Goal: Information Seeking & Learning: Learn about a topic

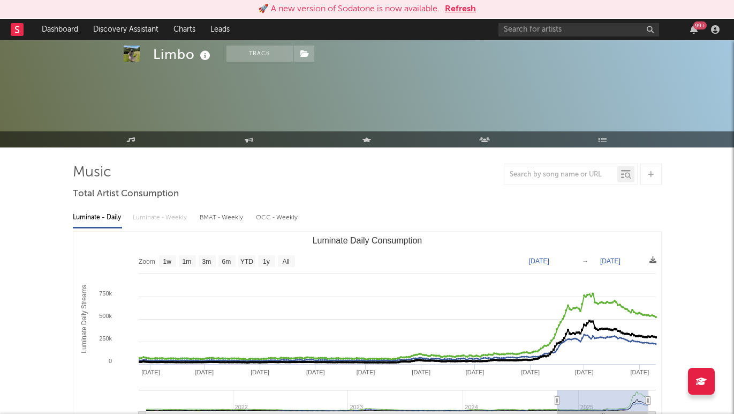
select select "All"
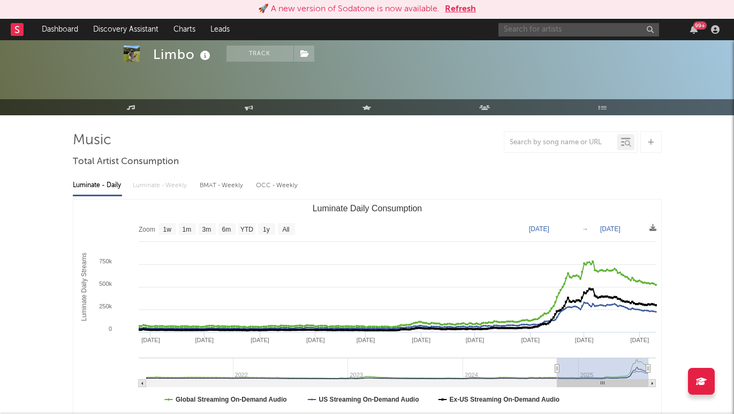
click at [522, 33] on input "text" at bounding box center [579, 29] width 161 height 13
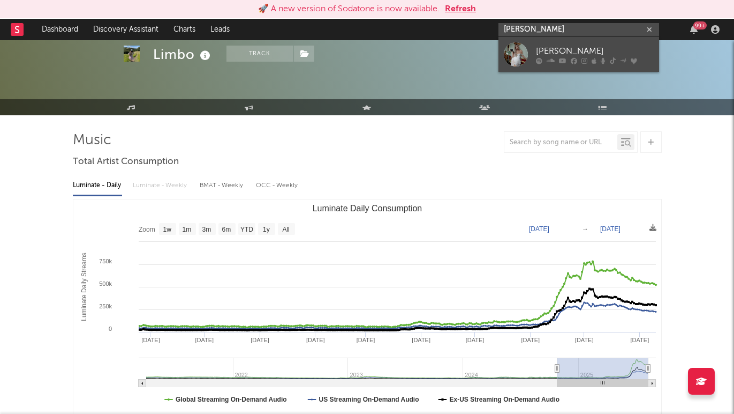
type input "[PERSON_NAME]"
click at [551, 41] on link "[PERSON_NAME]" at bounding box center [579, 54] width 161 height 35
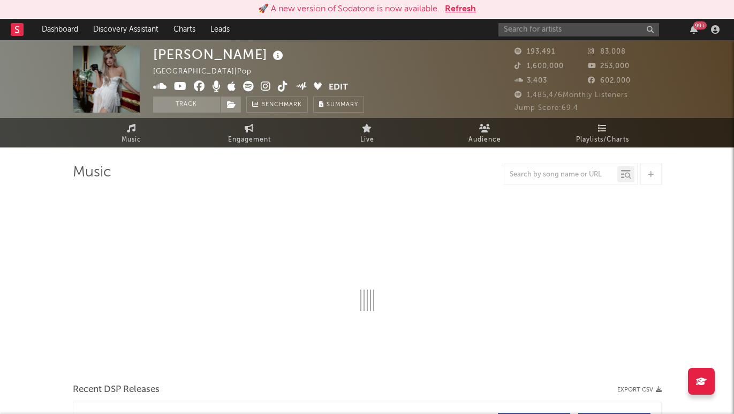
select select "6m"
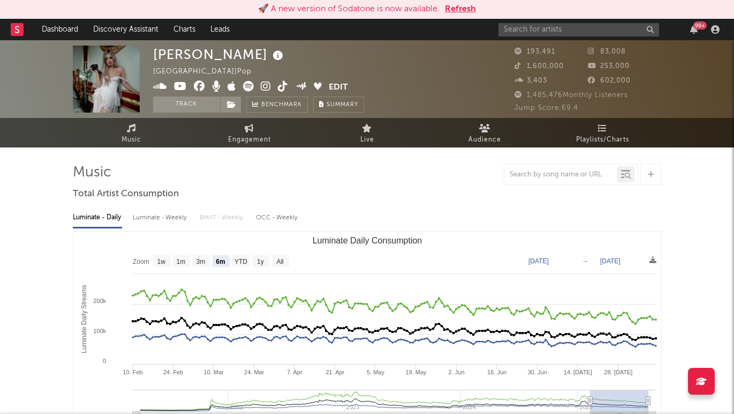
click at [166, 222] on div "Luminate - Weekly" at bounding box center [161, 217] width 56 height 18
select select "6m"
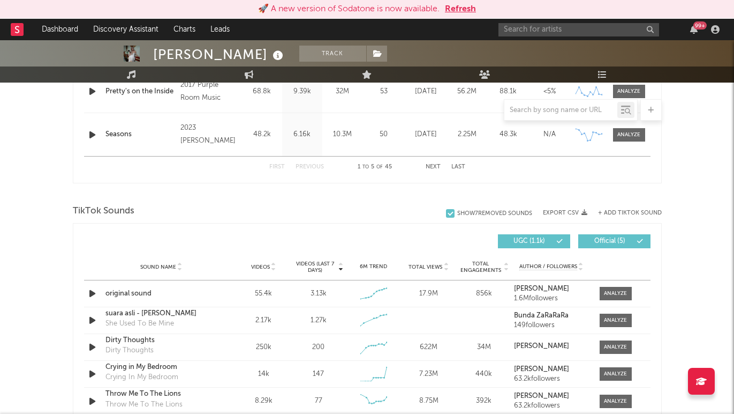
scroll to position [614, 0]
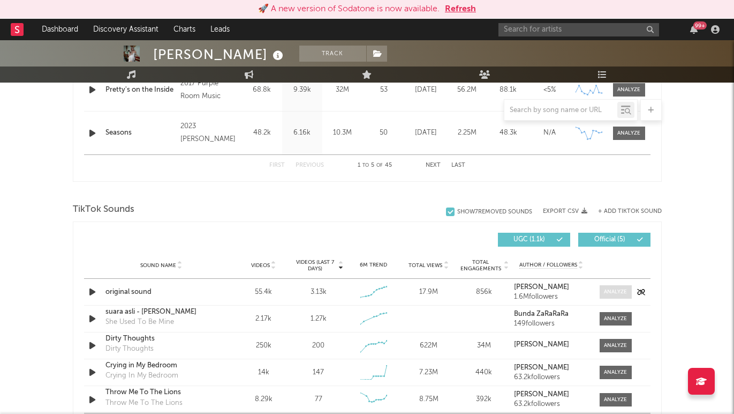
click at [618, 296] on span at bounding box center [616, 291] width 32 height 13
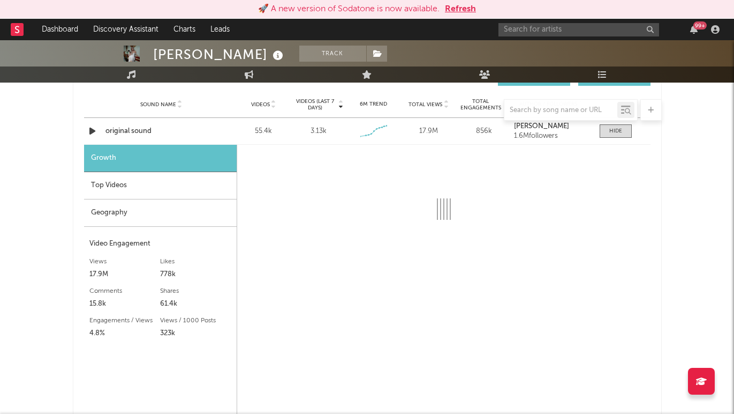
select select "1w"
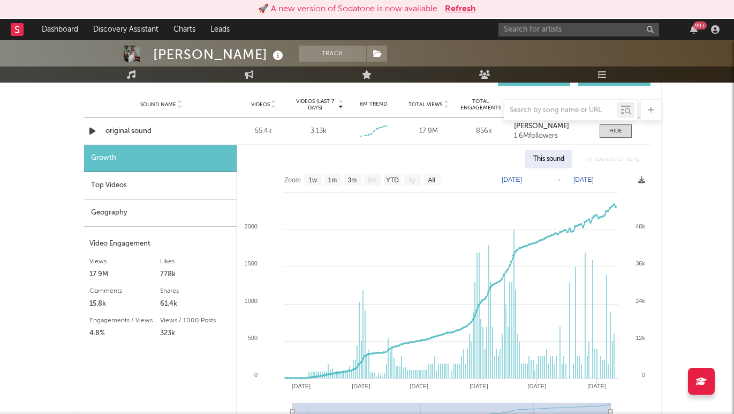
scroll to position [776, 0]
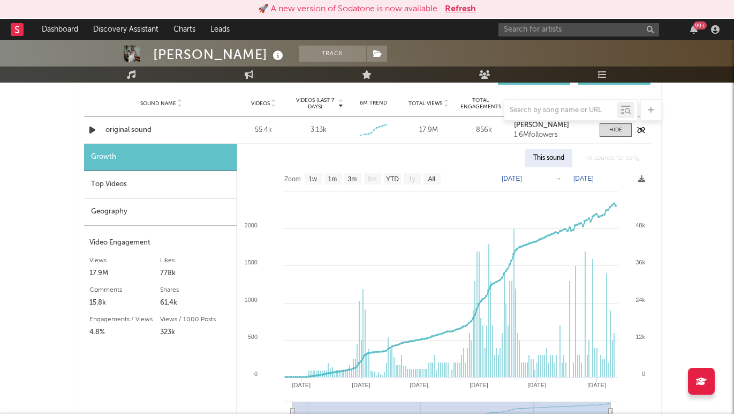
click at [92, 133] on icon "button" at bounding box center [92, 129] width 11 height 13
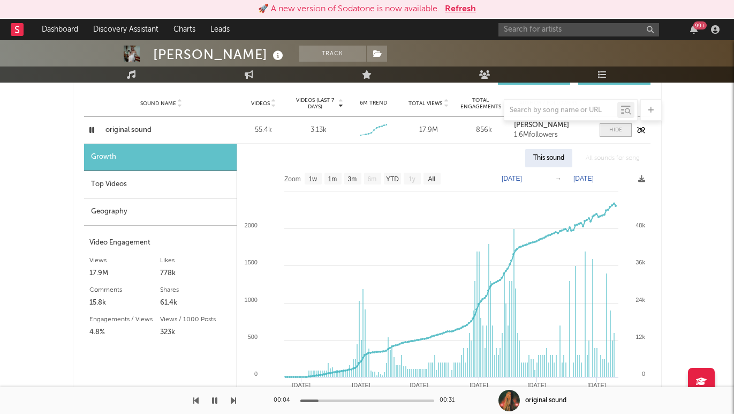
click at [610, 132] on div at bounding box center [616, 130] width 13 height 8
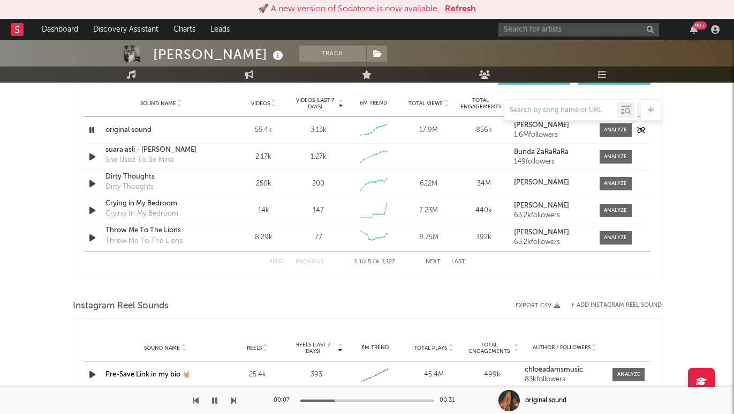
click at [91, 130] on icon "button" at bounding box center [92, 129] width 10 height 13
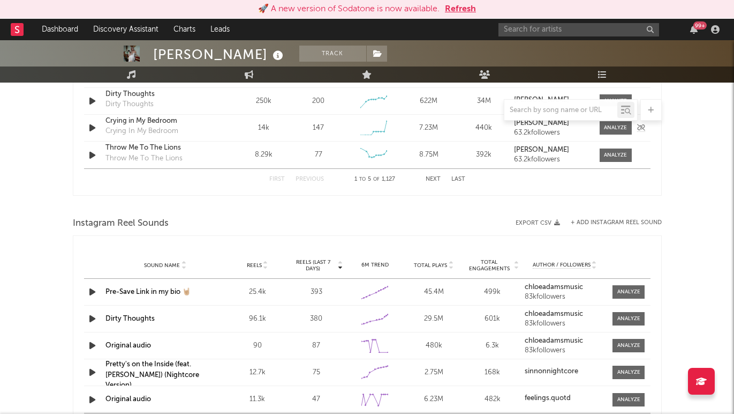
scroll to position [859, 0]
click at [93, 291] on icon "button" at bounding box center [92, 290] width 11 height 13
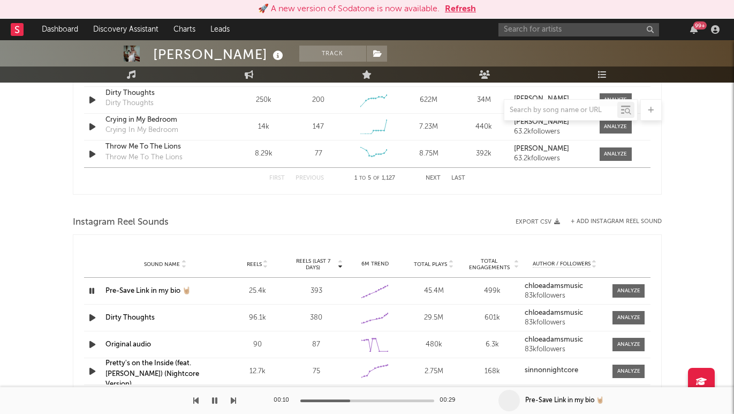
click at [93, 291] on icon "button" at bounding box center [92, 290] width 10 height 13
